Goal: Information Seeking & Learning: Learn about a topic

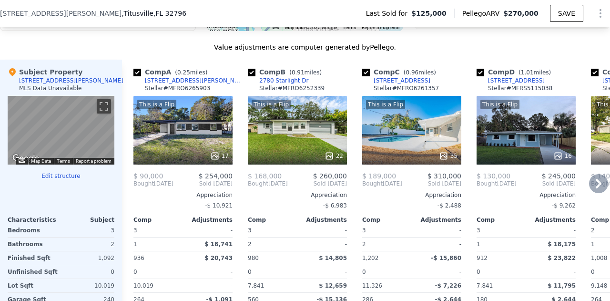
click at [206, 117] on div "This is a Flip 17" at bounding box center [183, 130] width 99 height 69
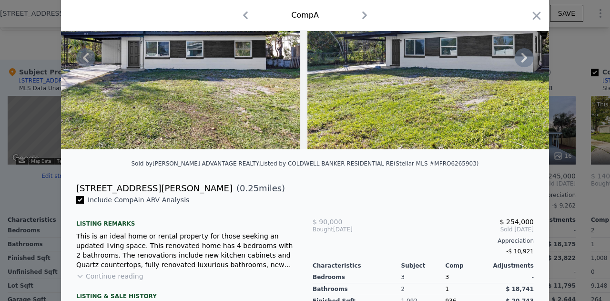
scroll to position [152, 0]
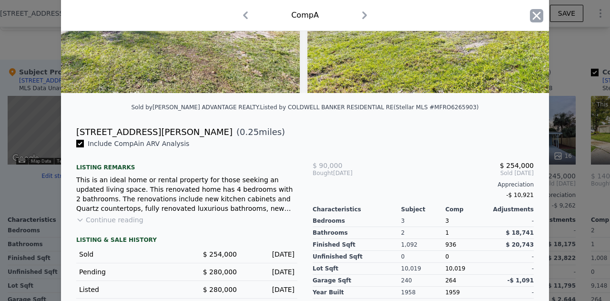
click at [534, 11] on icon "button" at bounding box center [536, 15] width 13 height 13
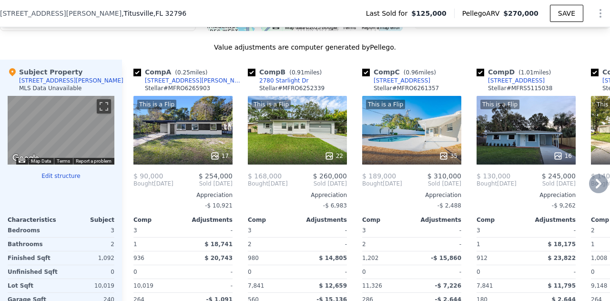
click at [216, 130] on div "This is a Flip 17" at bounding box center [183, 130] width 99 height 69
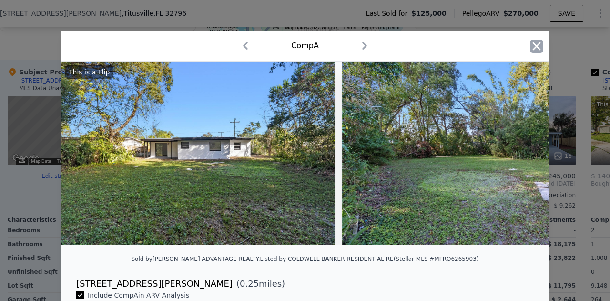
click at [536, 42] on icon "button" at bounding box center [537, 46] width 8 height 8
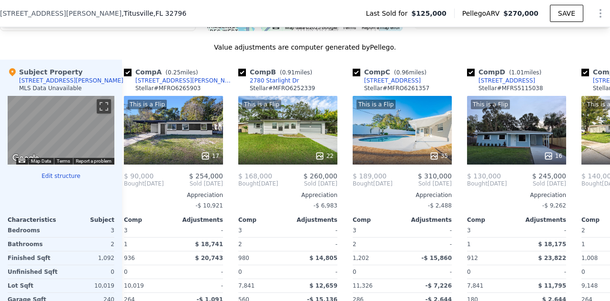
scroll to position [0, 8]
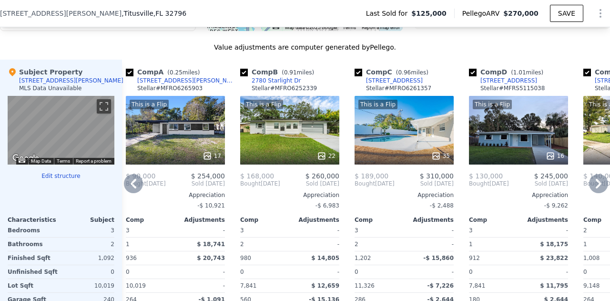
click at [305, 161] on div "22" at bounding box center [290, 156] width 91 height 10
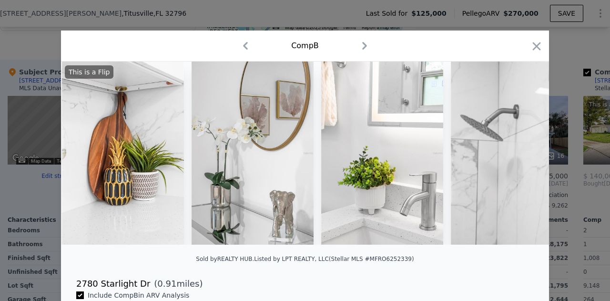
scroll to position [0, 4521]
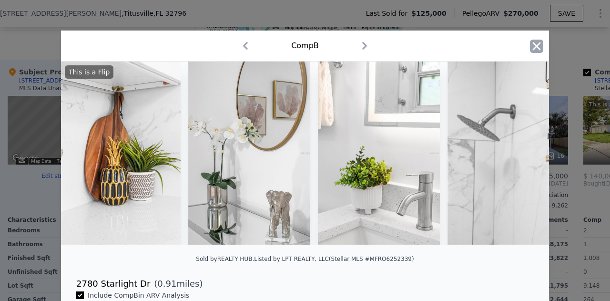
drag, startPoint x: 531, startPoint y: 36, endPoint x: 532, endPoint y: 43, distance: 7.2
click at [532, 43] on div "Comp B" at bounding box center [305, 46] width 488 height 31
click at [532, 43] on icon "button" at bounding box center [536, 46] width 13 height 13
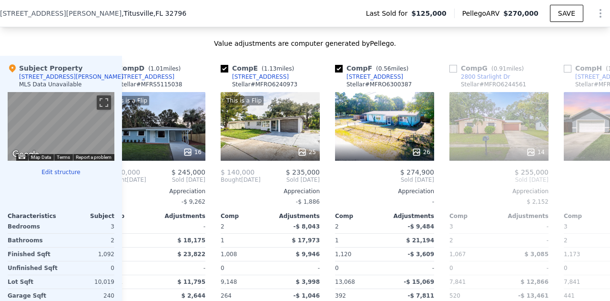
scroll to position [0, 381]
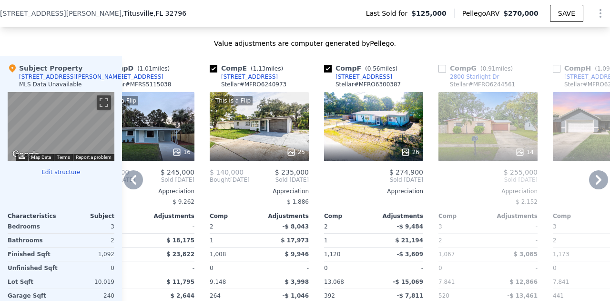
click at [354, 141] on div "26" at bounding box center [373, 126] width 99 height 69
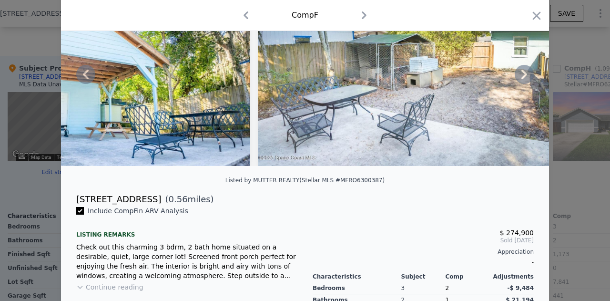
scroll to position [94, 0]
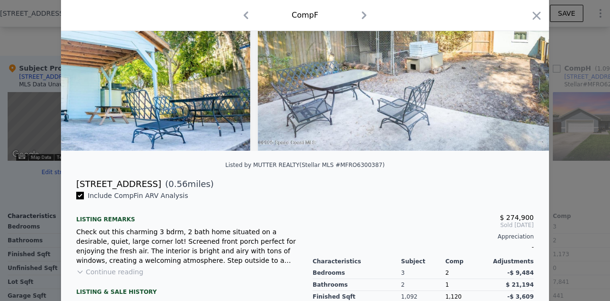
click at [530, 23] on div at bounding box center [536, 17] width 13 height 17
click at [532, 21] on icon "button" at bounding box center [536, 15] width 13 height 13
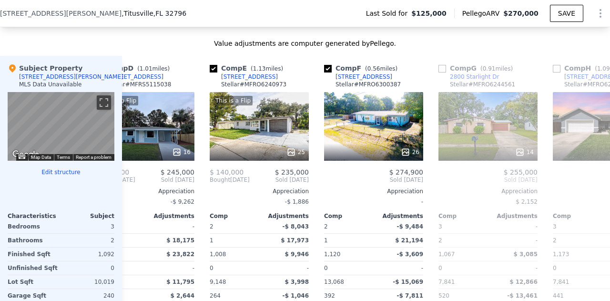
scroll to position [0, 351]
